Goal: Transaction & Acquisition: Purchase product/service

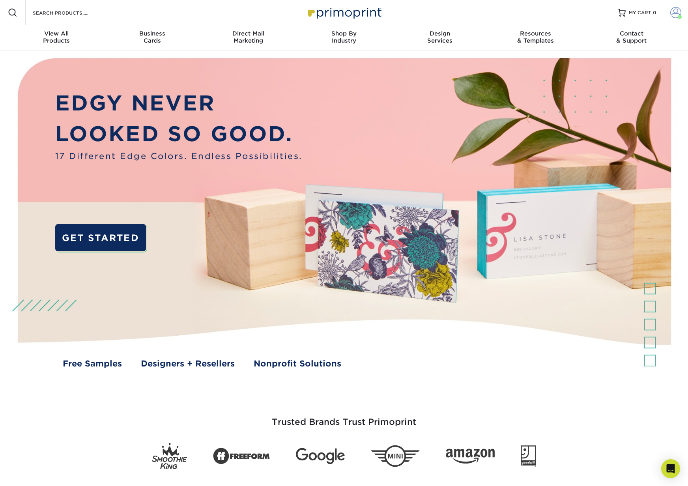
click at [676, 12] on span at bounding box center [676, 12] width 11 height 11
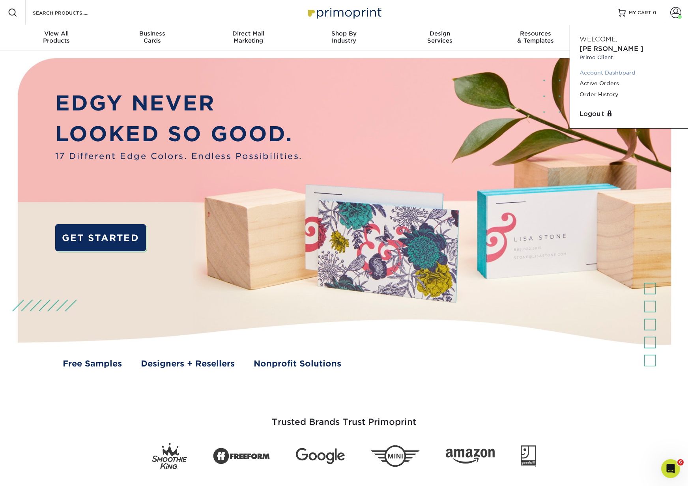
click at [613, 67] on link "Account Dashboard" at bounding box center [629, 72] width 99 height 11
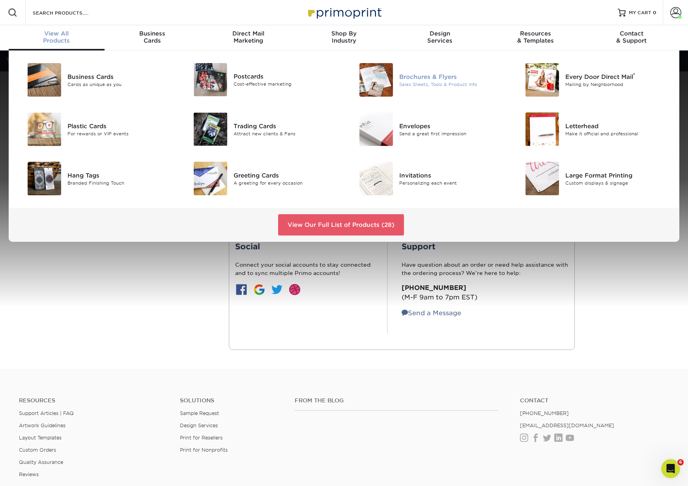
click at [384, 78] on img at bounding box center [377, 80] width 34 height 34
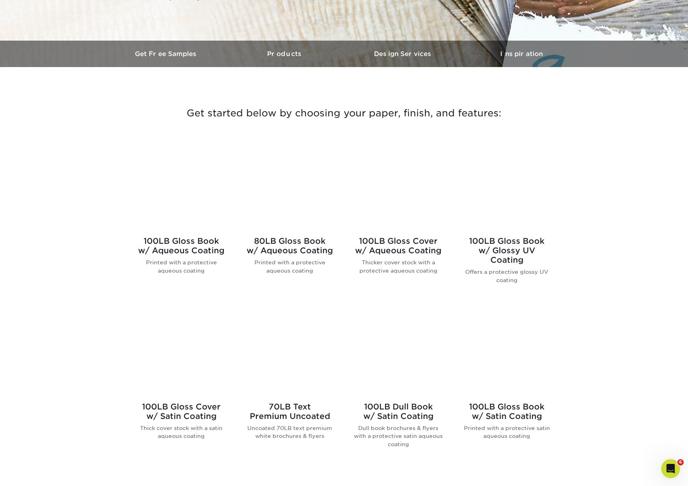
scroll to position [212, 0]
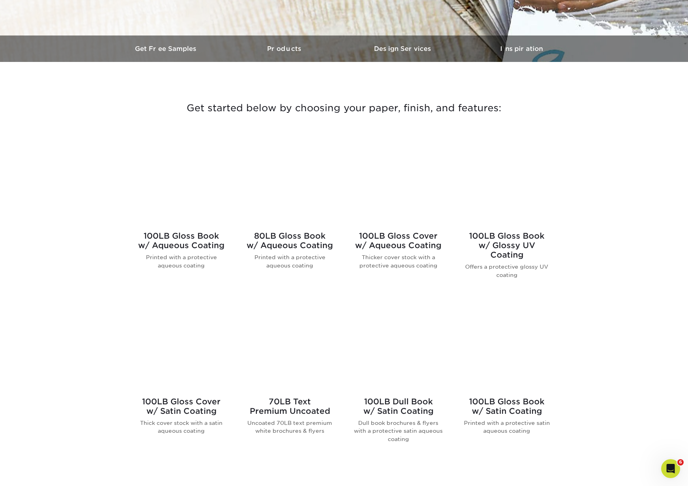
click at [200, 241] on h2 "100LB Gloss Book w/ Aqueous Coating" at bounding box center [182, 240] width 90 height 19
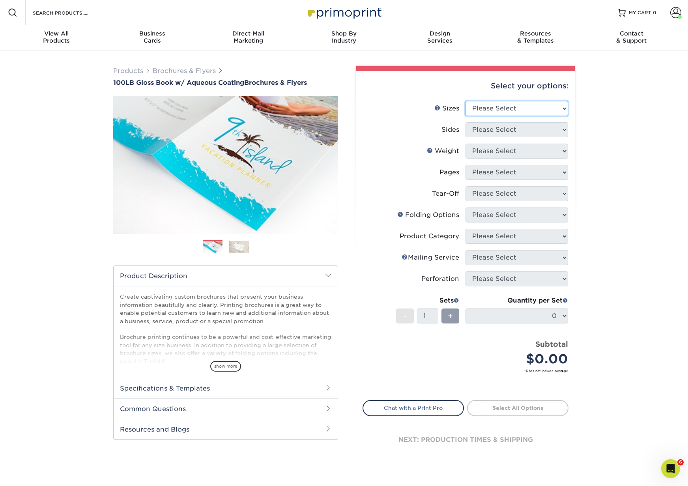
select select "9.00x16.00"
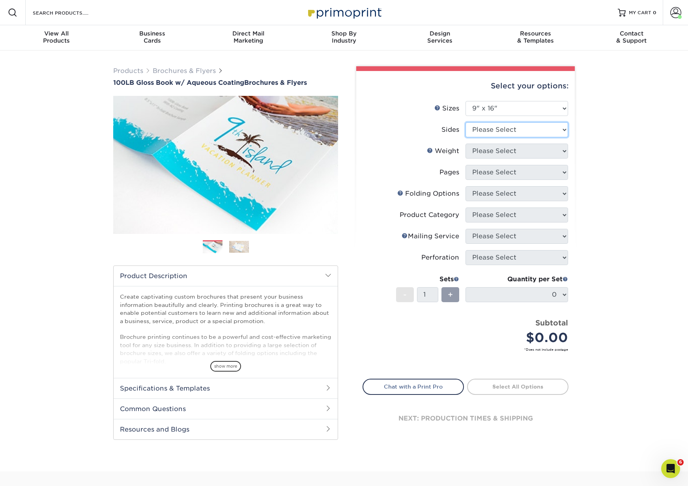
select select "13abbda7-1d64-4f25-8bb2-c179b224825d"
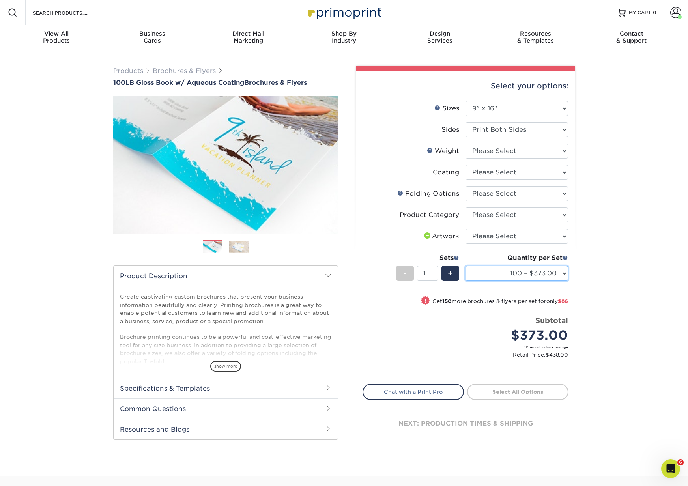
select select "1000 – $554.00"
select select "100LB"
select select "-1"
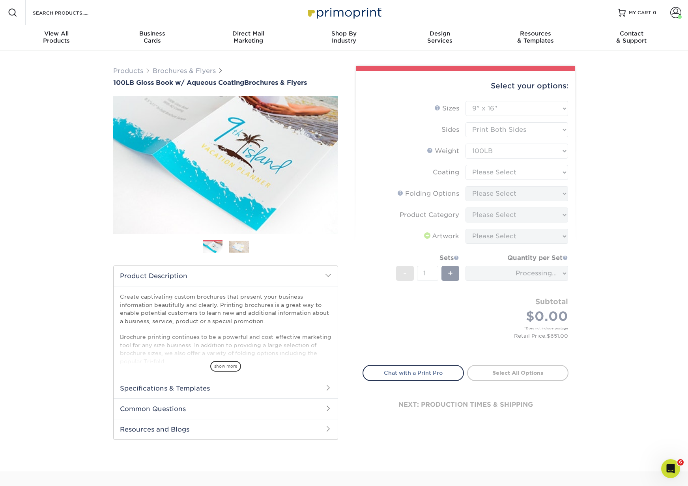
click at [496, 173] on form "Sizes Help Sizes Please Select 3.5" x 8.5" 3.5" x 11" 3.67" x 8.5" 4" x 6" 4" x…" at bounding box center [466, 228] width 206 height 255
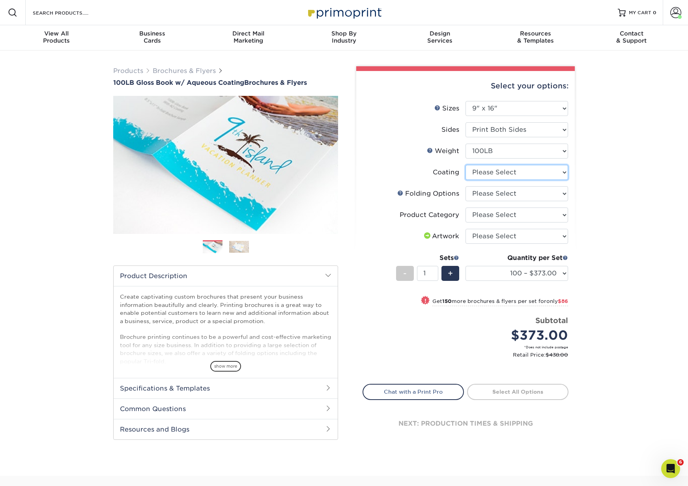
select select "d41dab50-ff65-4f4f-bb17-2afe4d36ae33"
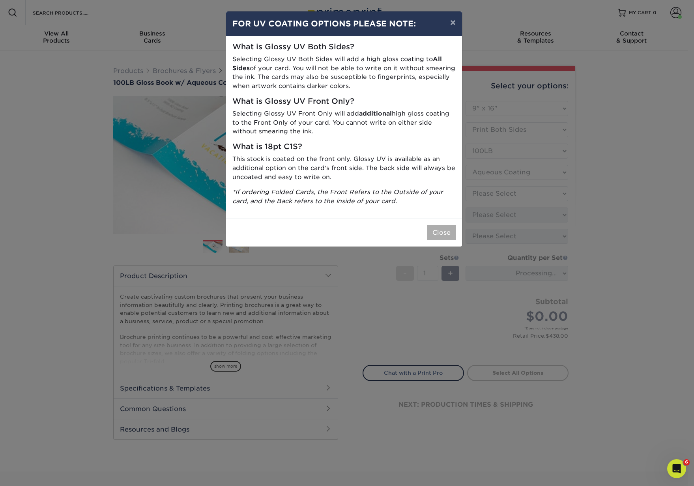
click at [439, 229] on button "Close" at bounding box center [441, 232] width 28 height 15
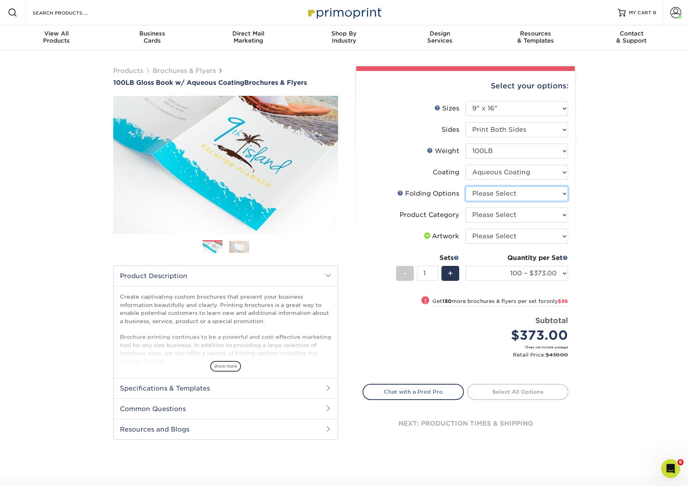
select select "6bd2fd9e-193e-4811-88f7-94c08206d735"
select select "1a668080-6b7c-4174-b399-2c3833b27ef4"
select select "upload"
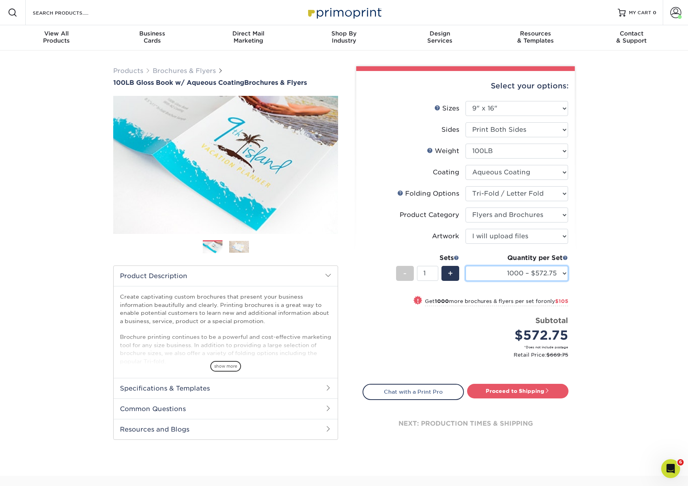
click at [510, 277] on select "100 – $380.50 250 – $466.50 500 – $504.00 1000 – $572.75 2000 – $677.75 2500 – …" at bounding box center [517, 273] width 103 height 15
select select "2000 – $677.75"
